Goal: Task Accomplishment & Management: Manage account settings

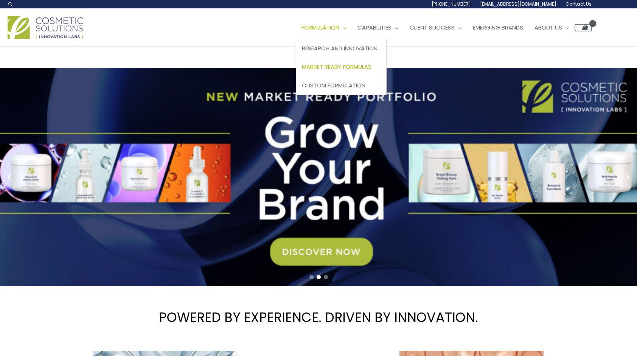
click at [302, 71] on span "Market Ready Formulas" at bounding box center [337, 67] width 70 height 8
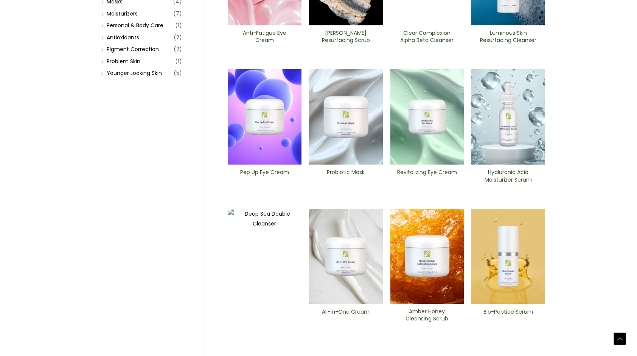
scroll to position [188, 0]
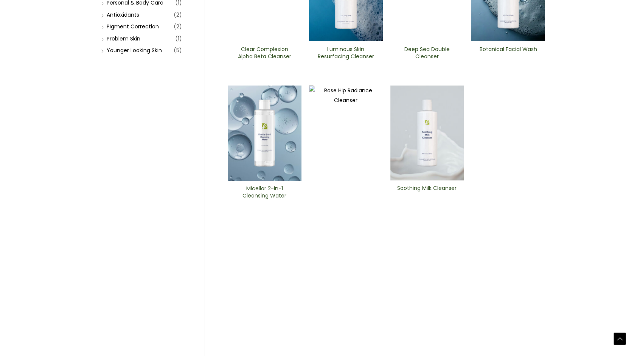
scroll to position [209, 0]
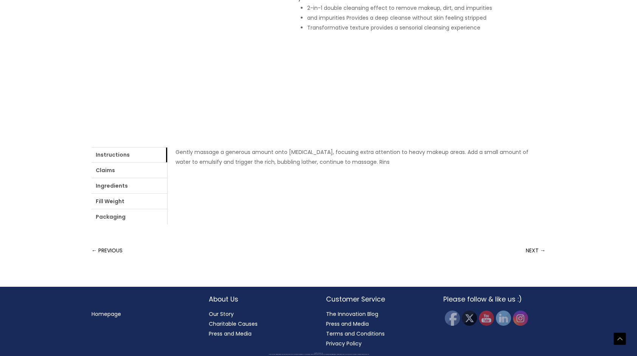
scroll to position [236, 0]
click at [167, 193] on link "Ingredients" at bounding box center [130, 185] width 76 height 15
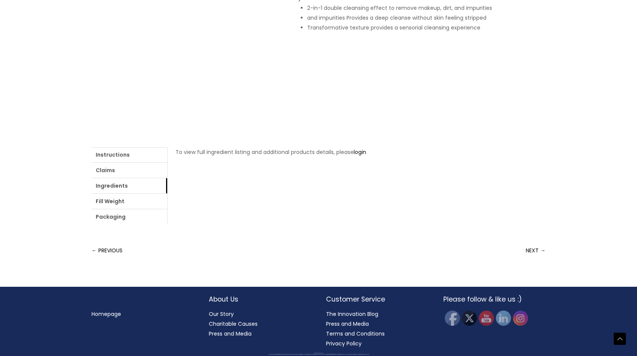
scroll to position [294, 0]
click at [276, 157] on p "To view full ingredient listing and additional products details, please login" at bounding box center [357, 152] width 362 height 10
click at [354, 156] on link "login" at bounding box center [360, 152] width 12 height 8
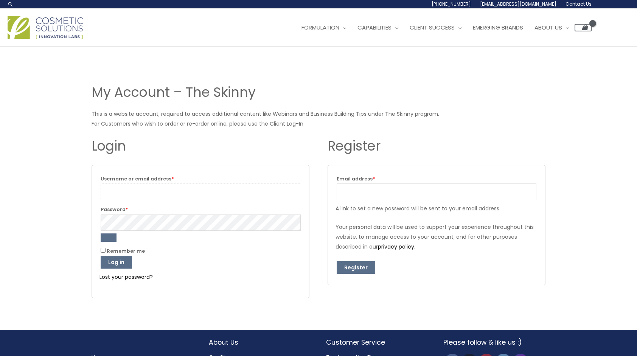
click at [175, 189] on input "Username or email address * Required" at bounding box center [201, 192] width 200 height 17
type input "[EMAIL_ADDRESS][DOMAIN_NAME]"
click at [101, 256] on button "Log in" at bounding box center [116, 262] width 31 height 13
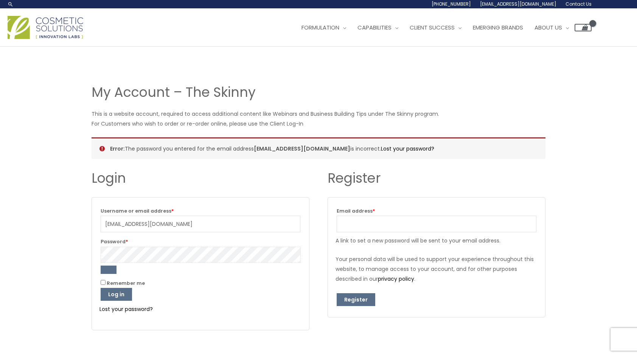
click at [101, 288] on button "Log in" at bounding box center [116, 294] width 31 height 13
click at [369, 219] on input "Email address * Required" at bounding box center [437, 224] width 200 height 17
type input "[EMAIL_ADDRESS][DOMAIN_NAME]"
click at [353, 297] on button "Register" at bounding box center [356, 299] width 39 height 13
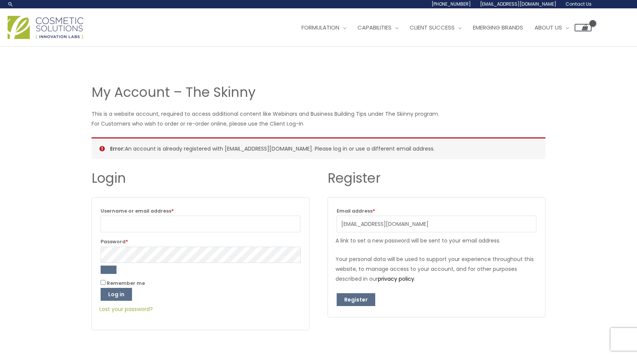
click at [145, 306] on link "Lost your password?" at bounding box center [126, 309] width 53 height 8
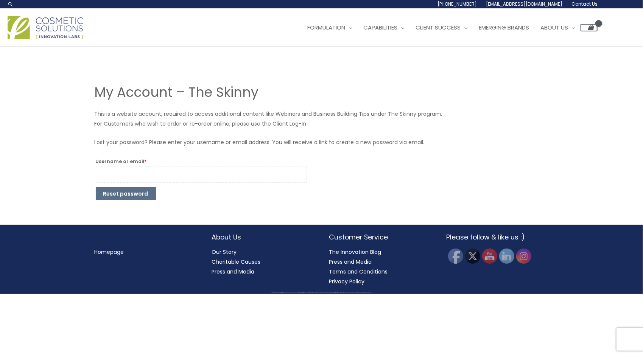
click at [137, 169] on input "Username or email * Required" at bounding box center [201, 174] width 211 height 17
type input "hscott8@gmail.com"
click at [120, 203] on div "My Account – The Skinny This is a website account, required to access additiona…" at bounding box center [321, 136] width 469 height 178
click at [123, 196] on button "Reset password" at bounding box center [126, 193] width 60 height 13
